Goal: Register for event/course

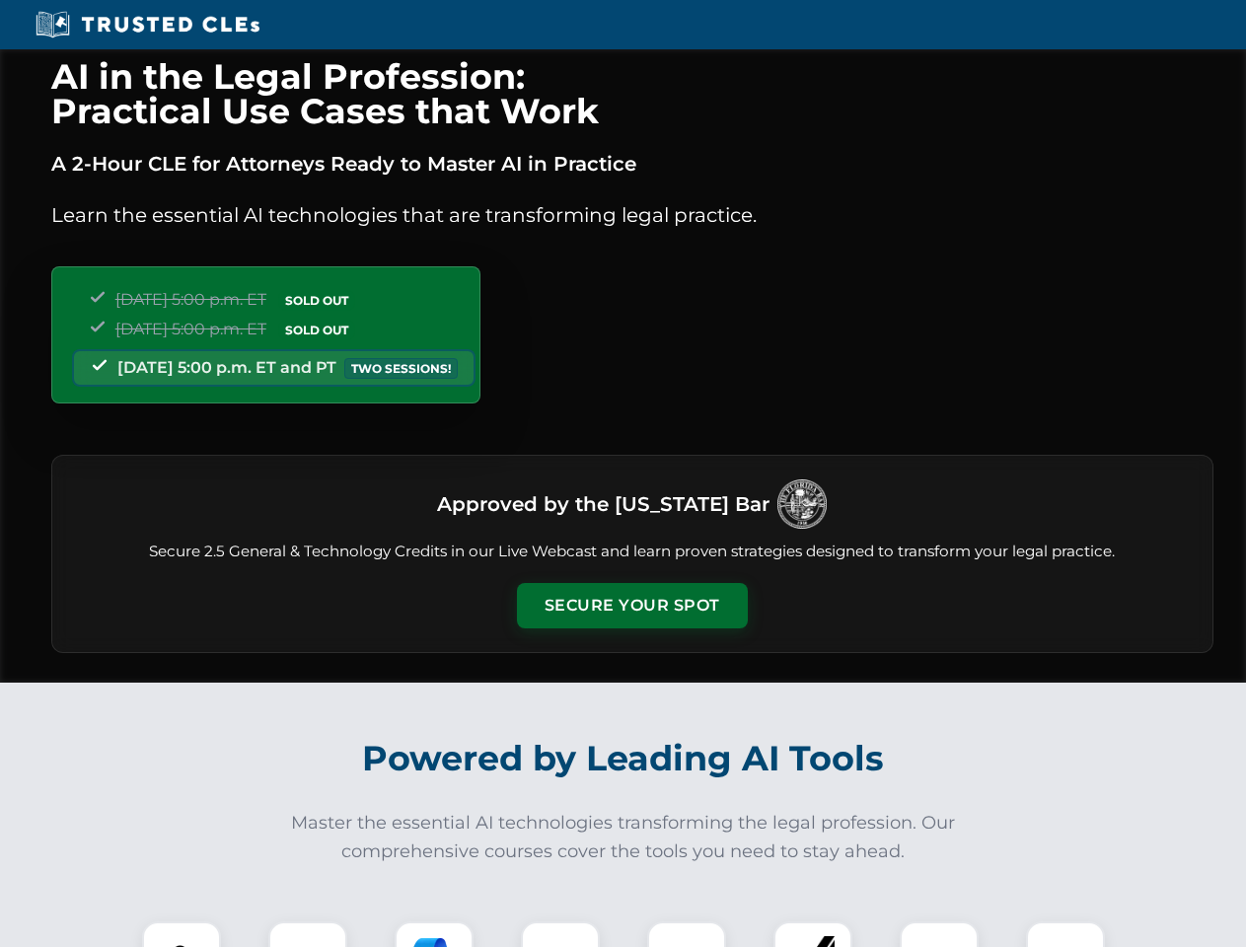
click at [631, 606] on button "Secure Your Spot" at bounding box center [632, 605] width 231 height 45
click at [182, 934] on img at bounding box center [181, 960] width 57 height 57
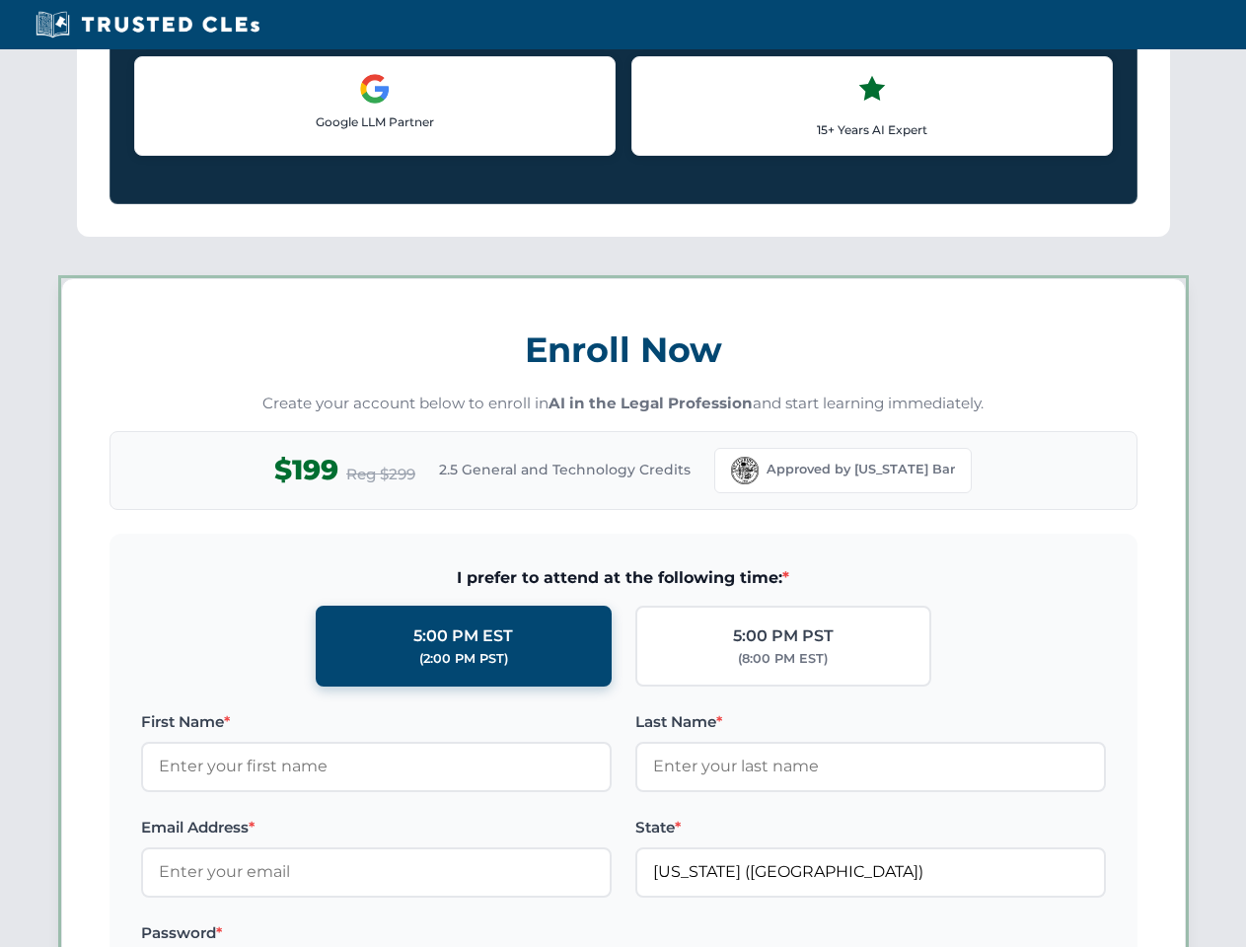
click at [434, 934] on label "Password *" at bounding box center [376, 934] width 471 height 24
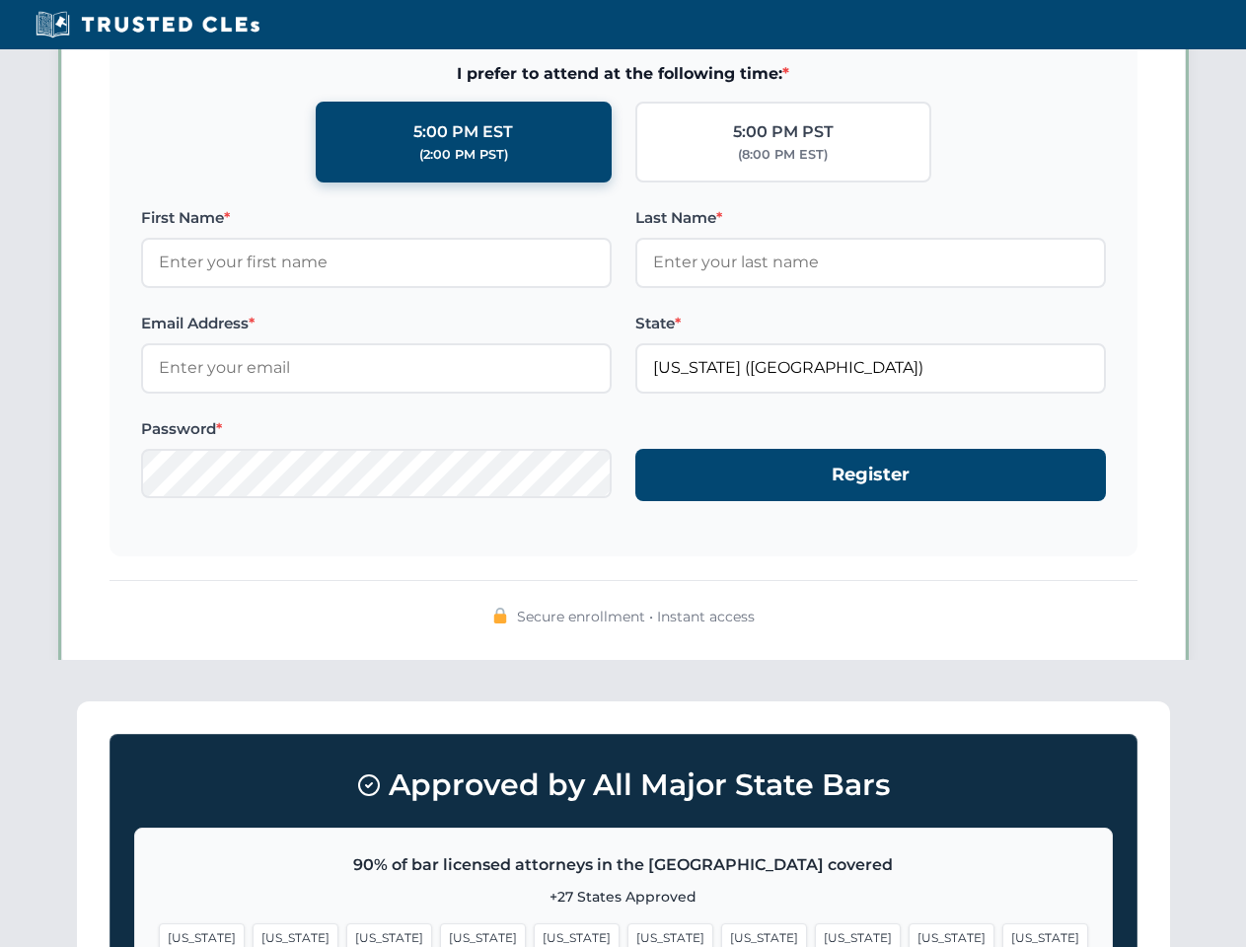
click at [909, 934] on span "[US_STATE]" at bounding box center [952, 938] width 86 height 29
